Goal: Task Accomplishment & Management: Manage account settings

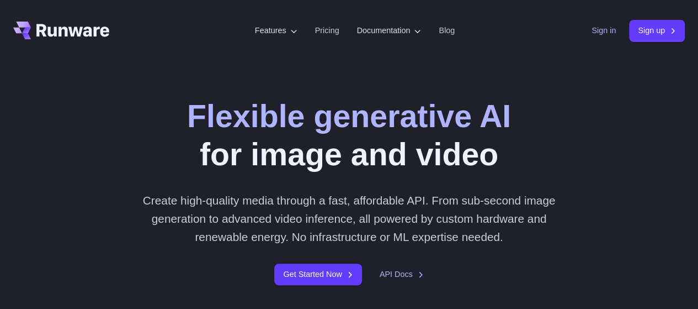
click at [592, 29] on link "Sign in" at bounding box center [604, 30] width 24 height 13
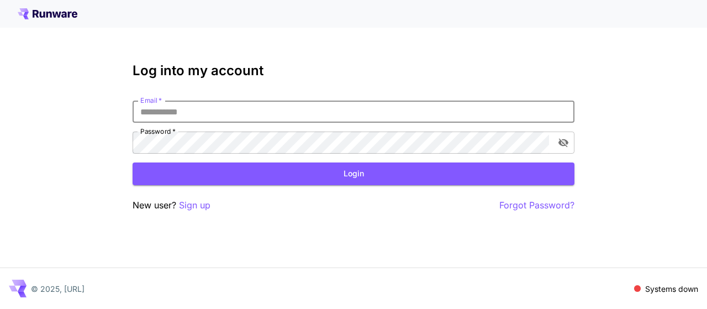
click at [328, 116] on input "Email   *" at bounding box center [353, 111] width 442 height 22
type input "**********"
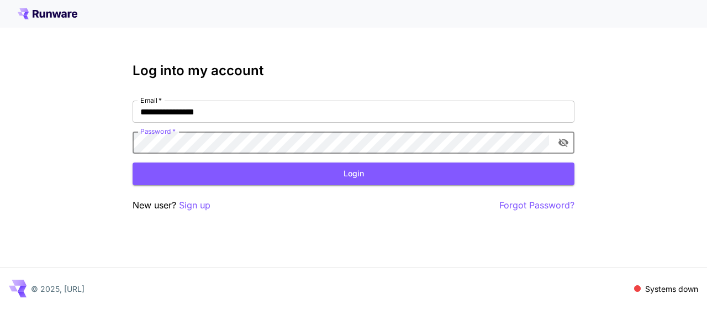
click button "Login" at bounding box center [353, 173] width 442 height 23
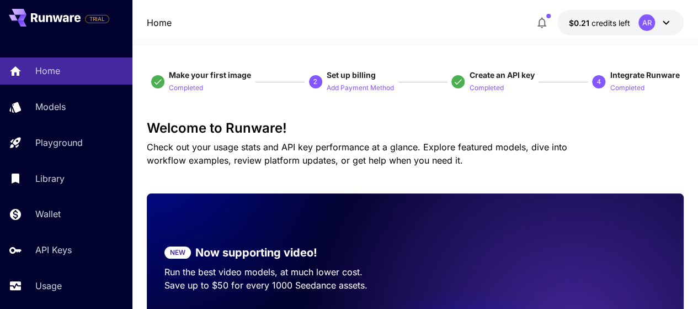
scroll to position [1, 0]
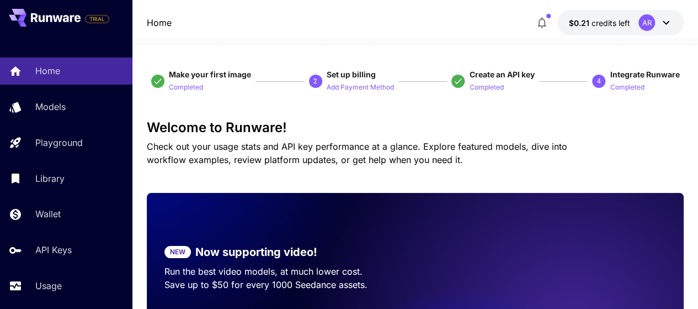
click at [540, 18] on icon "button" at bounding box center [541, 22] width 13 height 13
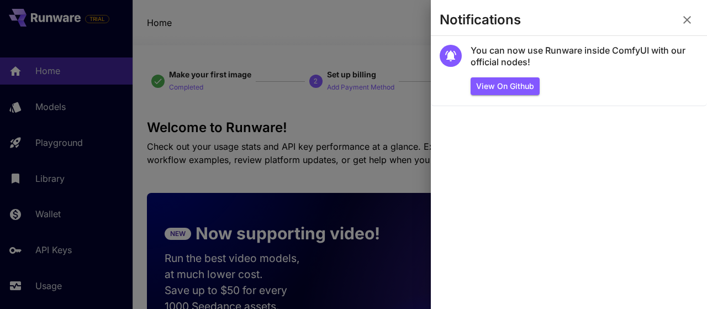
click at [358, 75] on div at bounding box center [353, 154] width 707 height 309
